Goal: Information Seeking & Learning: Learn about a topic

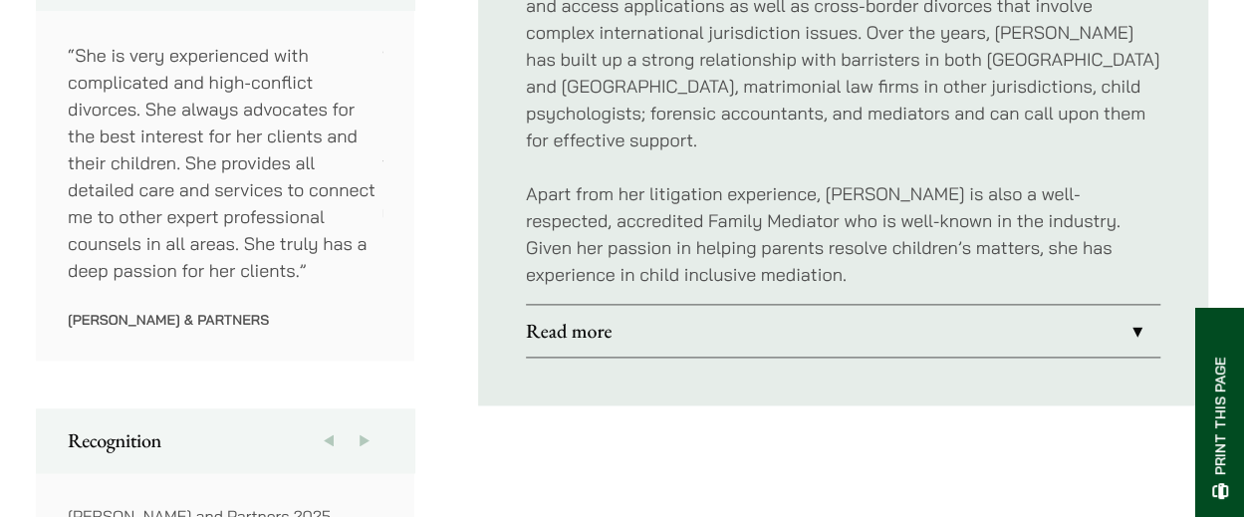
scroll to position [1192, 0]
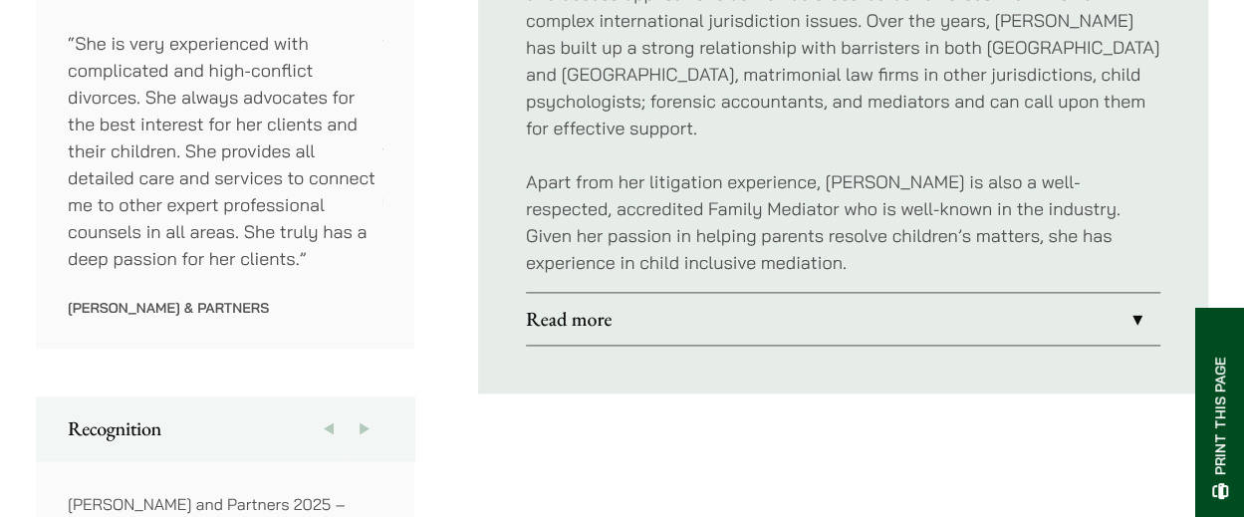
click at [606, 293] on link "Read more" at bounding box center [843, 319] width 635 height 52
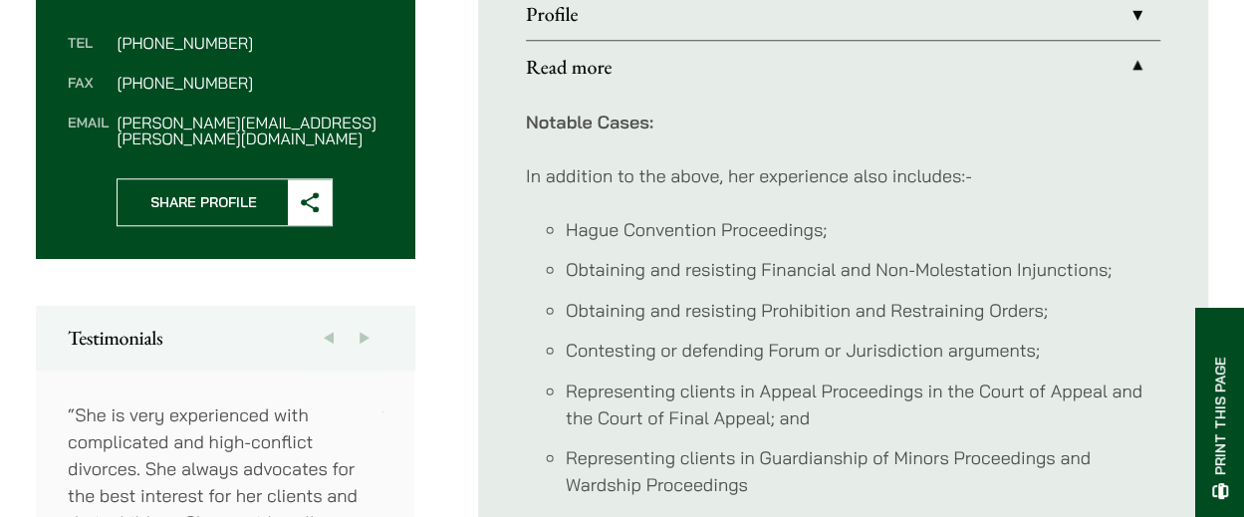
scroll to position [819, 0]
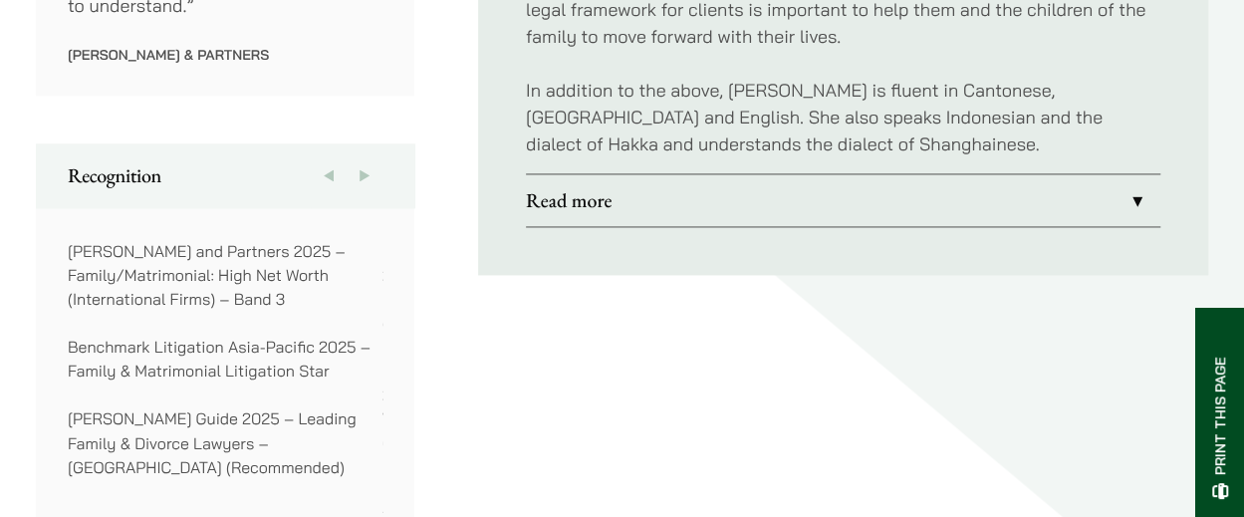
scroll to position [1420, 0]
click at [823, 173] on link "Read more" at bounding box center [843, 199] width 635 height 52
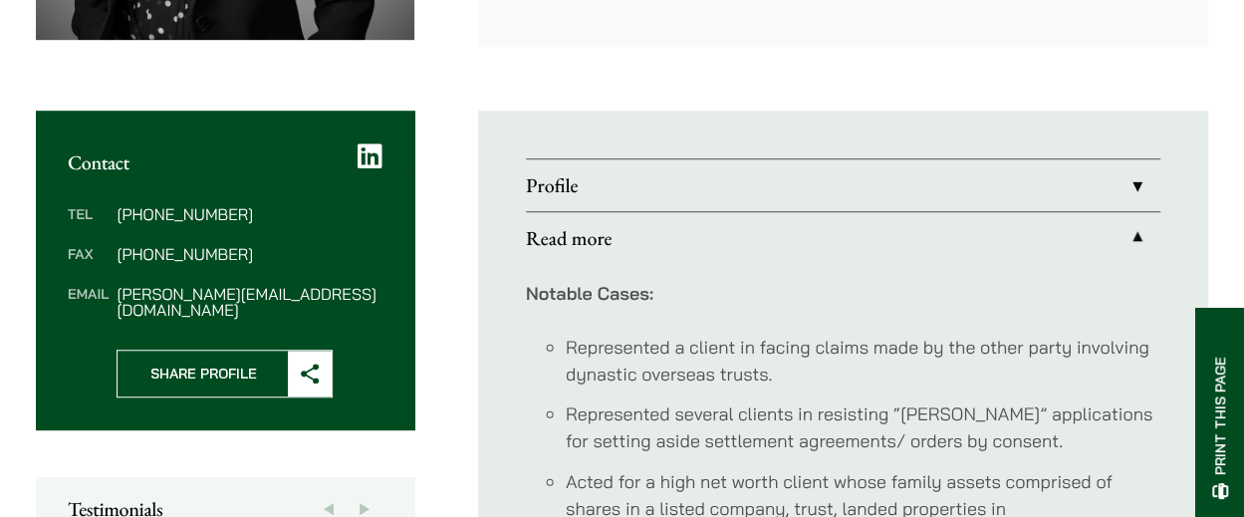
scroll to position [648, 0]
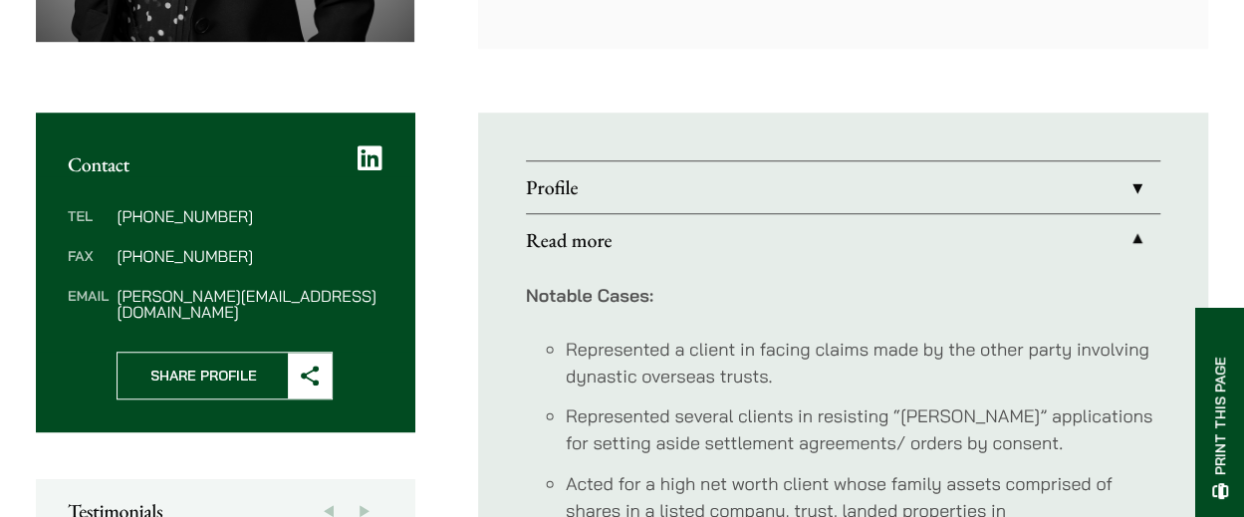
click at [909, 190] on link "Profile" at bounding box center [843, 187] width 635 height 52
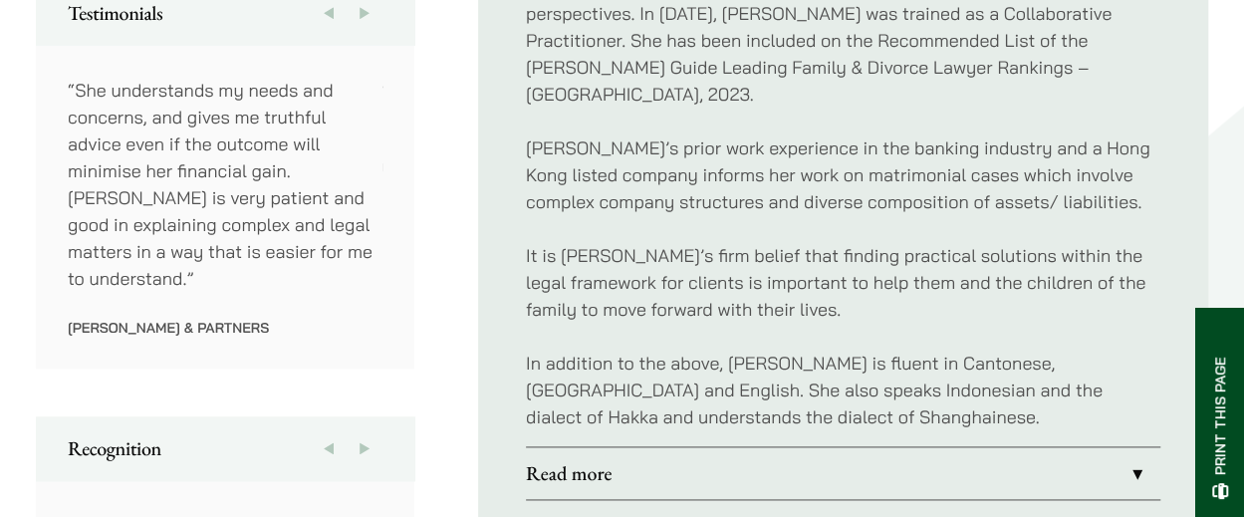
scroll to position [1149, 0]
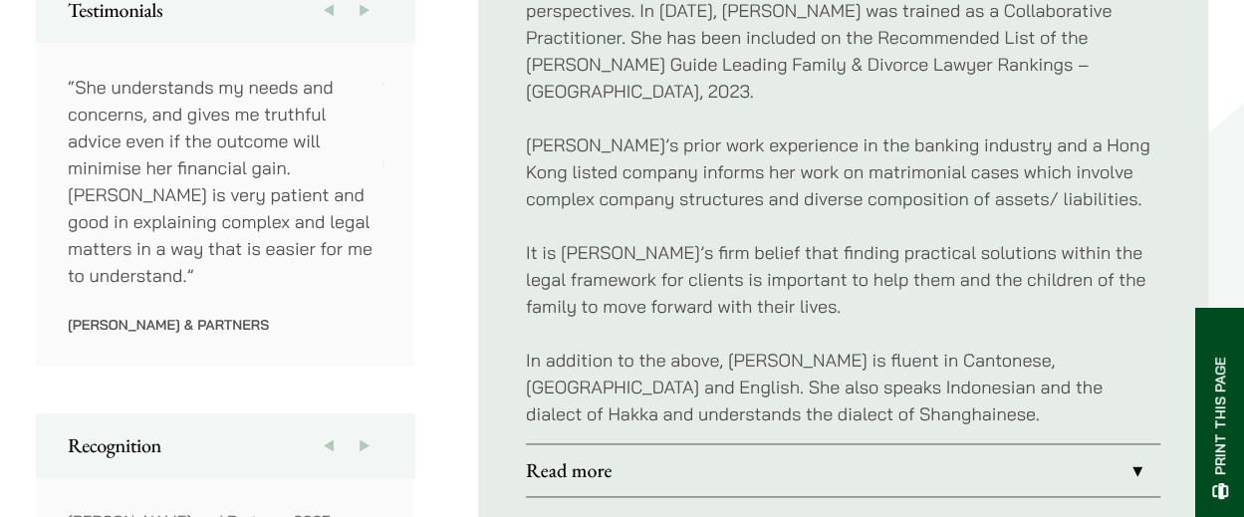
click at [702, 449] on link "Read more" at bounding box center [843, 470] width 635 height 52
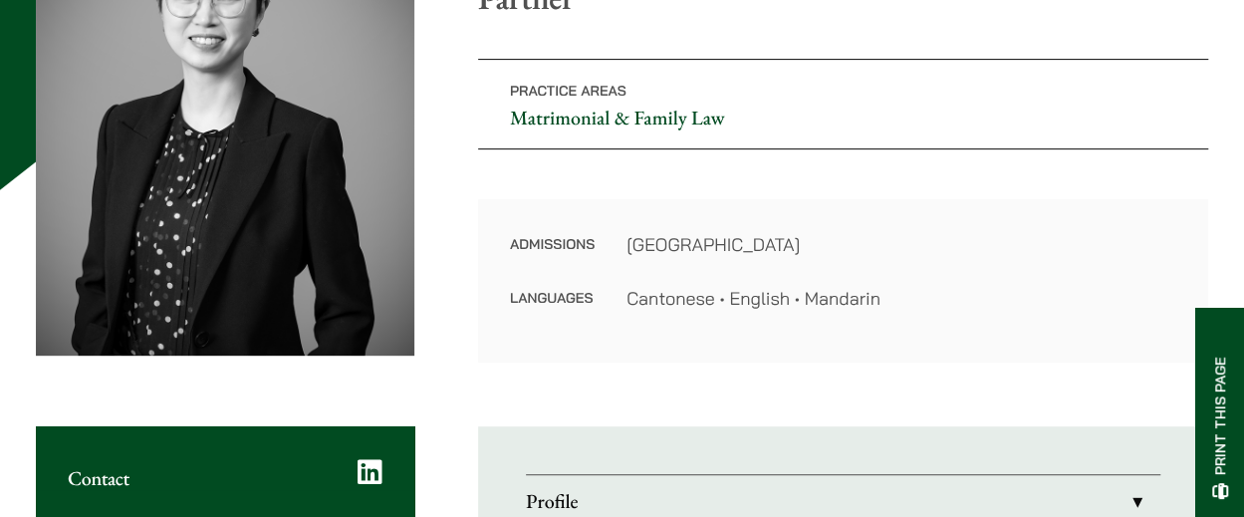
scroll to position [225, 0]
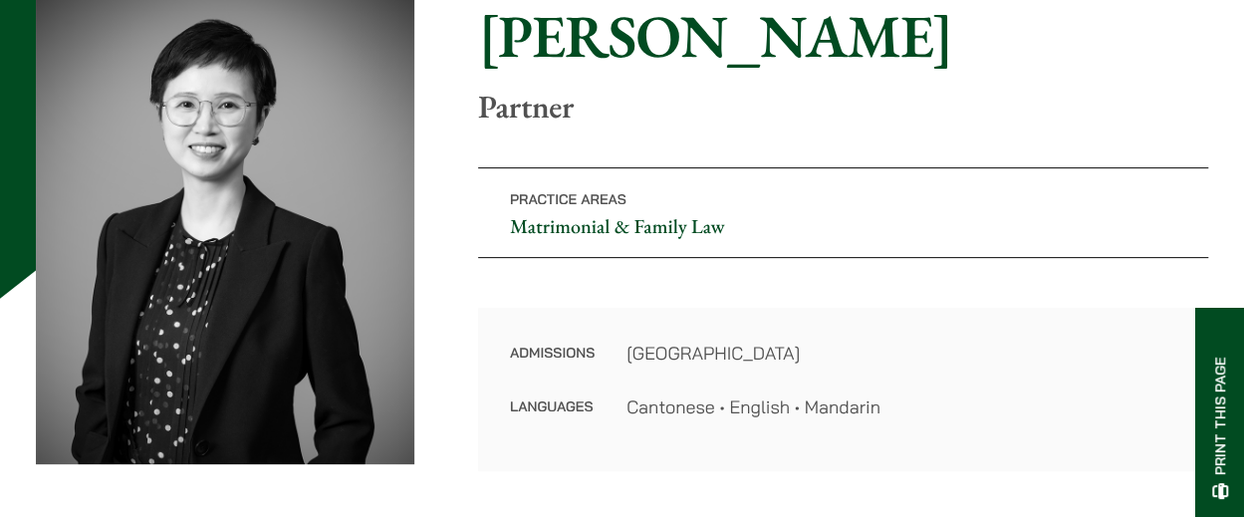
click at [640, 51] on h1 "[PERSON_NAME]" at bounding box center [843, 36] width 730 height 72
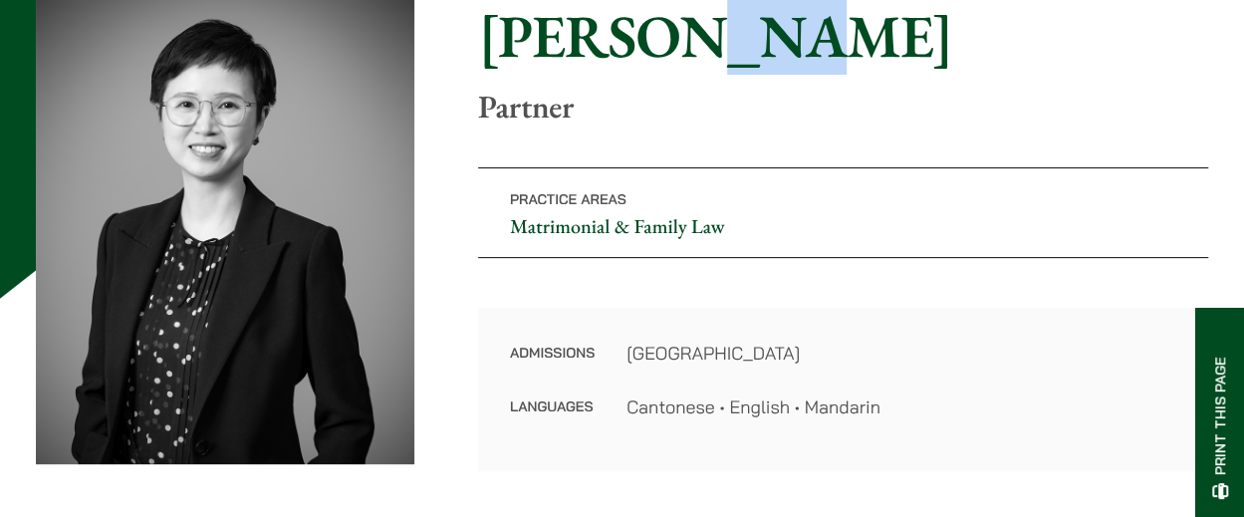
click at [640, 51] on h1 "[PERSON_NAME]" at bounding box center [843, 36] width 730 height 72
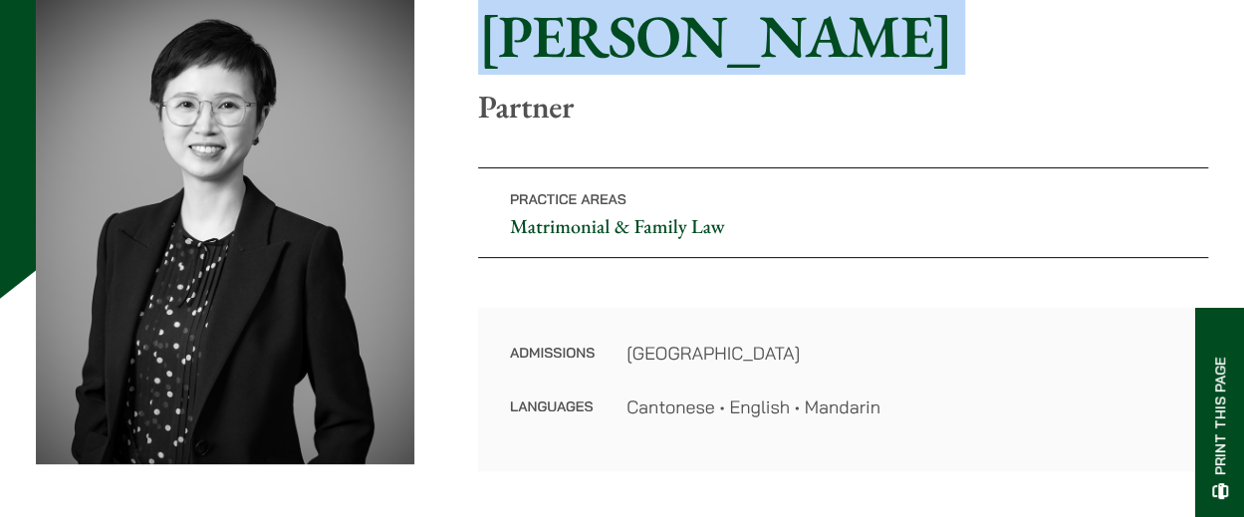
click at [640, 51] on h1 "[PERSON_NAME]" at bounding box center [843, 36] width 730 height 72
copy div "[PERSON_NAME]"
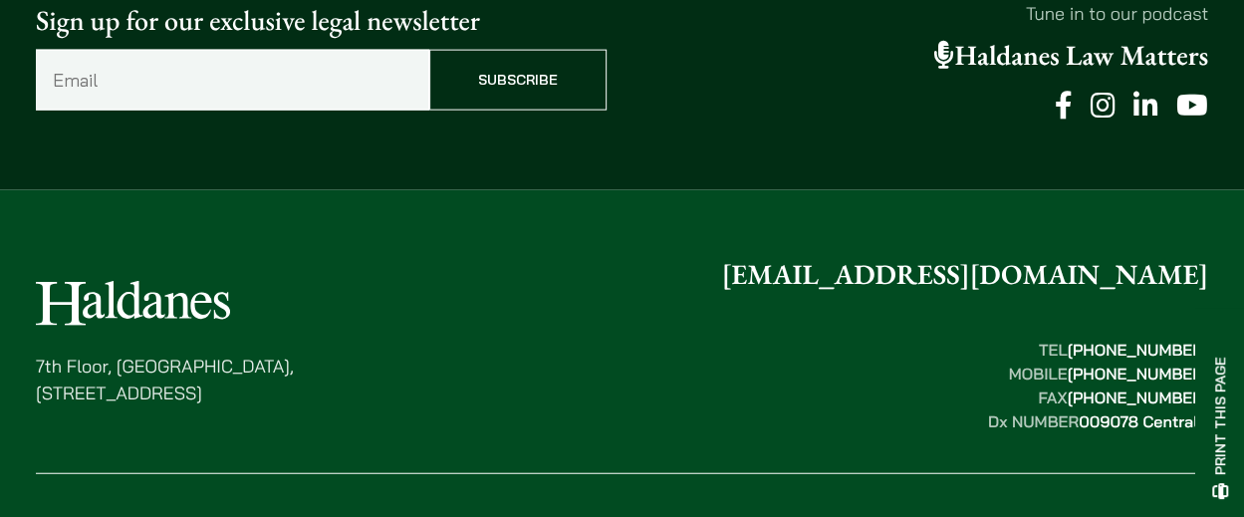
scroll to position [2279, 0]
